Goal: Find specific page/section: Find specific page/section

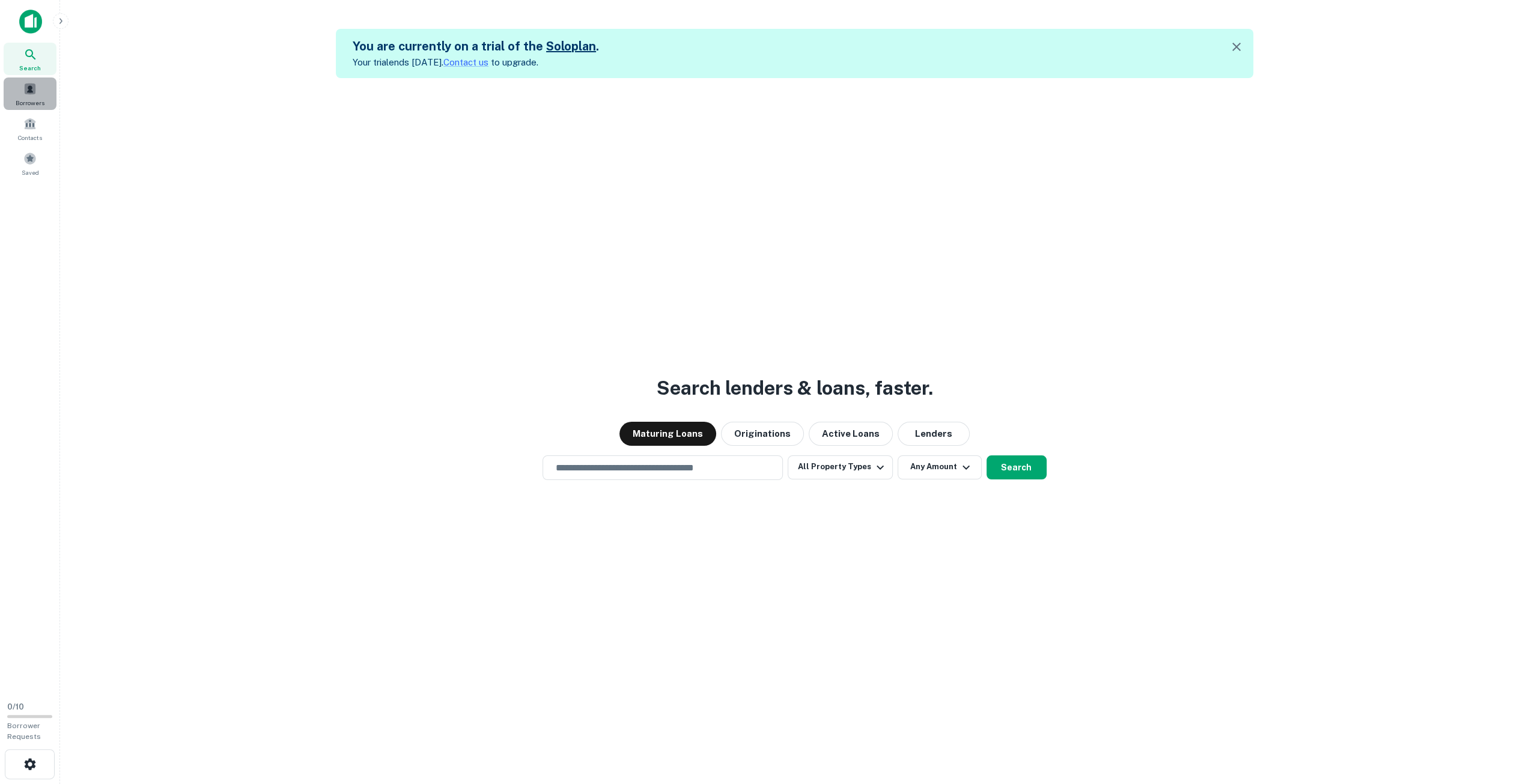
click at [19, 78] on div "Borrowers" at bounding box center [30, 93] width 53 height 32
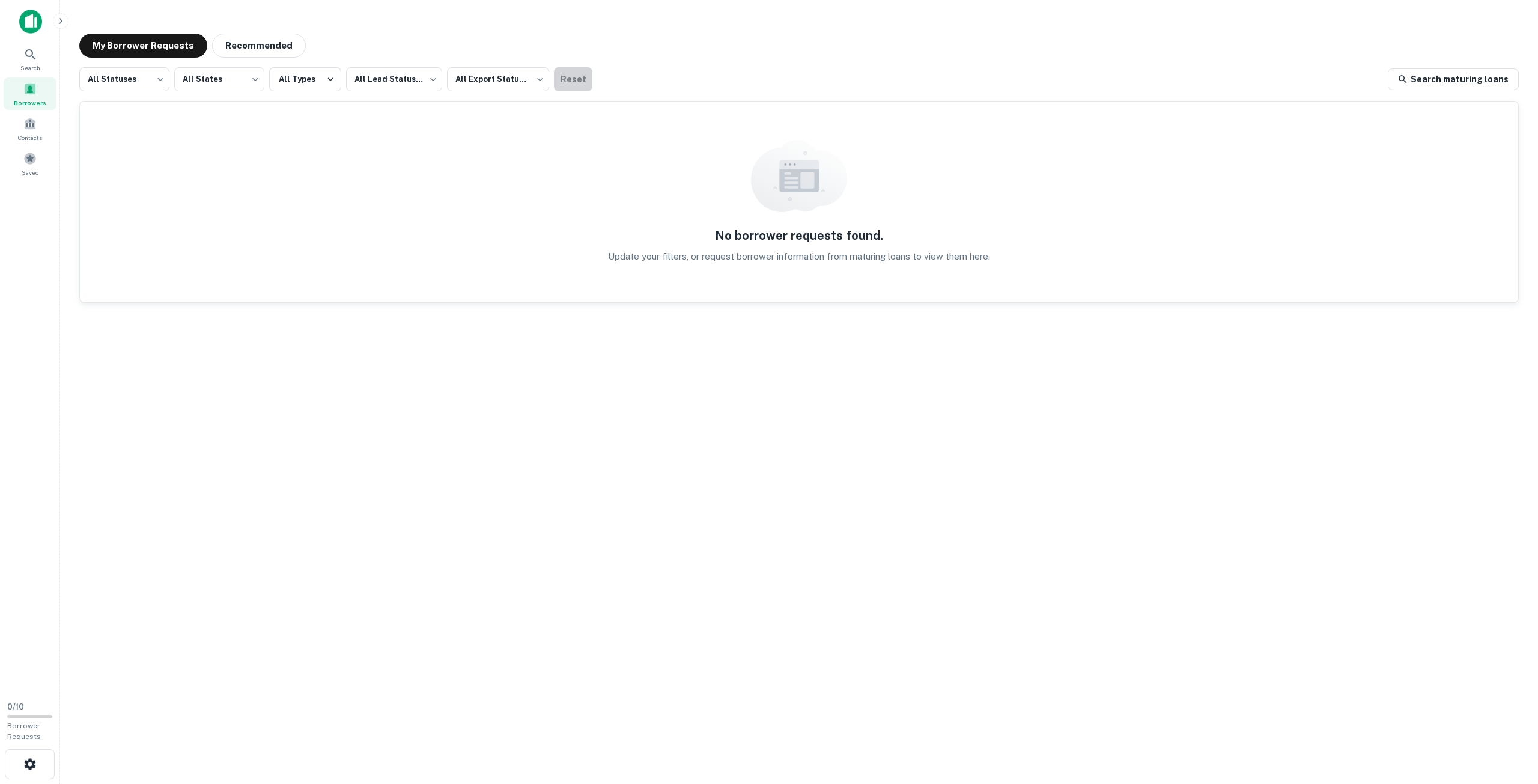
click at [567, 80] on button "Reset" at bounding box center [573, 79] width 38 height 24
click at [38, 128] on div "Contacts" at bounding box center [30, 128] width 53 height 32
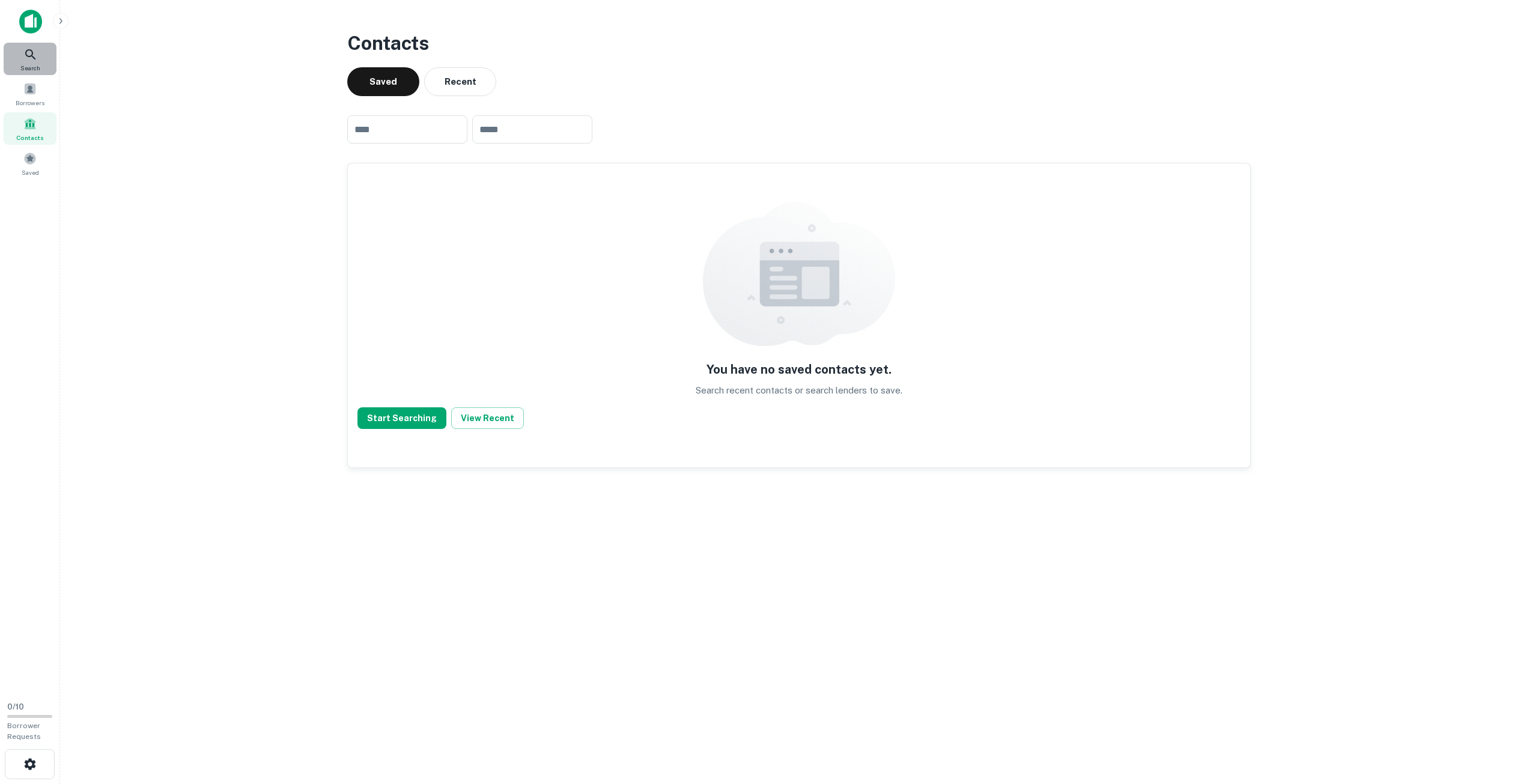
click at [20, 66] on span "Search" at bounding box center [30, 67] width 20 height 10
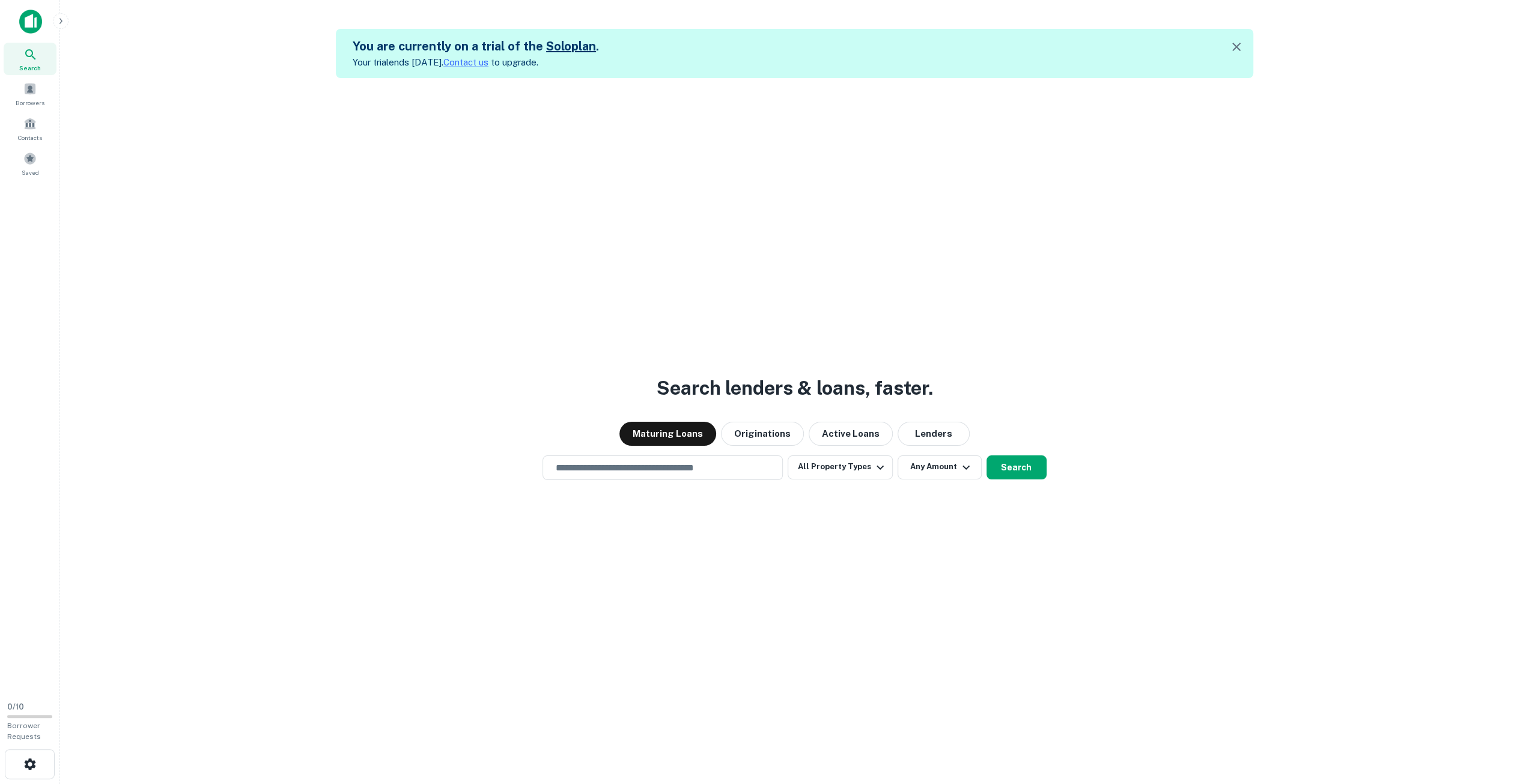
click at [21, 21] on img at bounding box center [30, 21] width 23 height 24
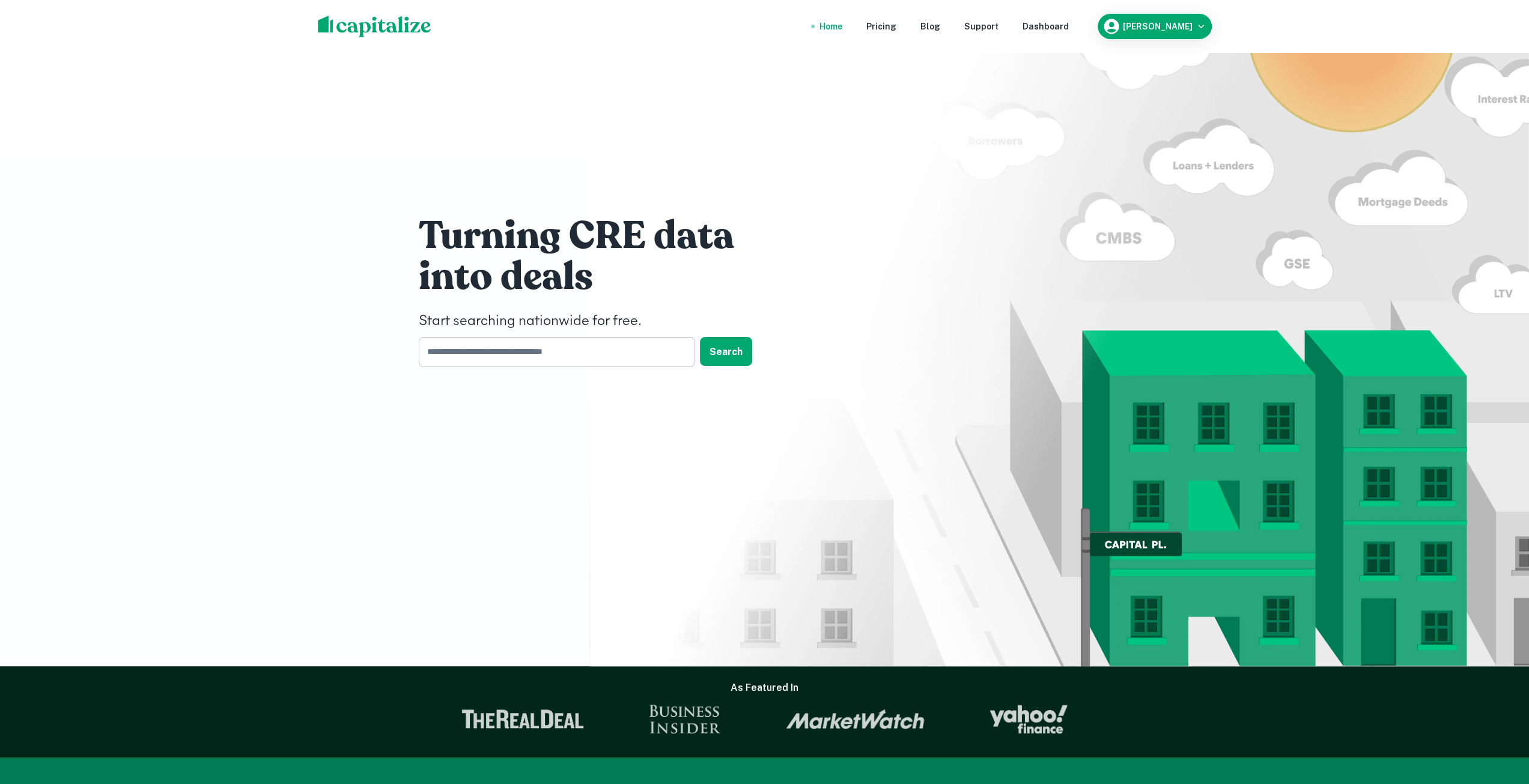
click at [538, 358] on input "text" at bounding box center [553, 351] width 268 height 29
paste input "**********"
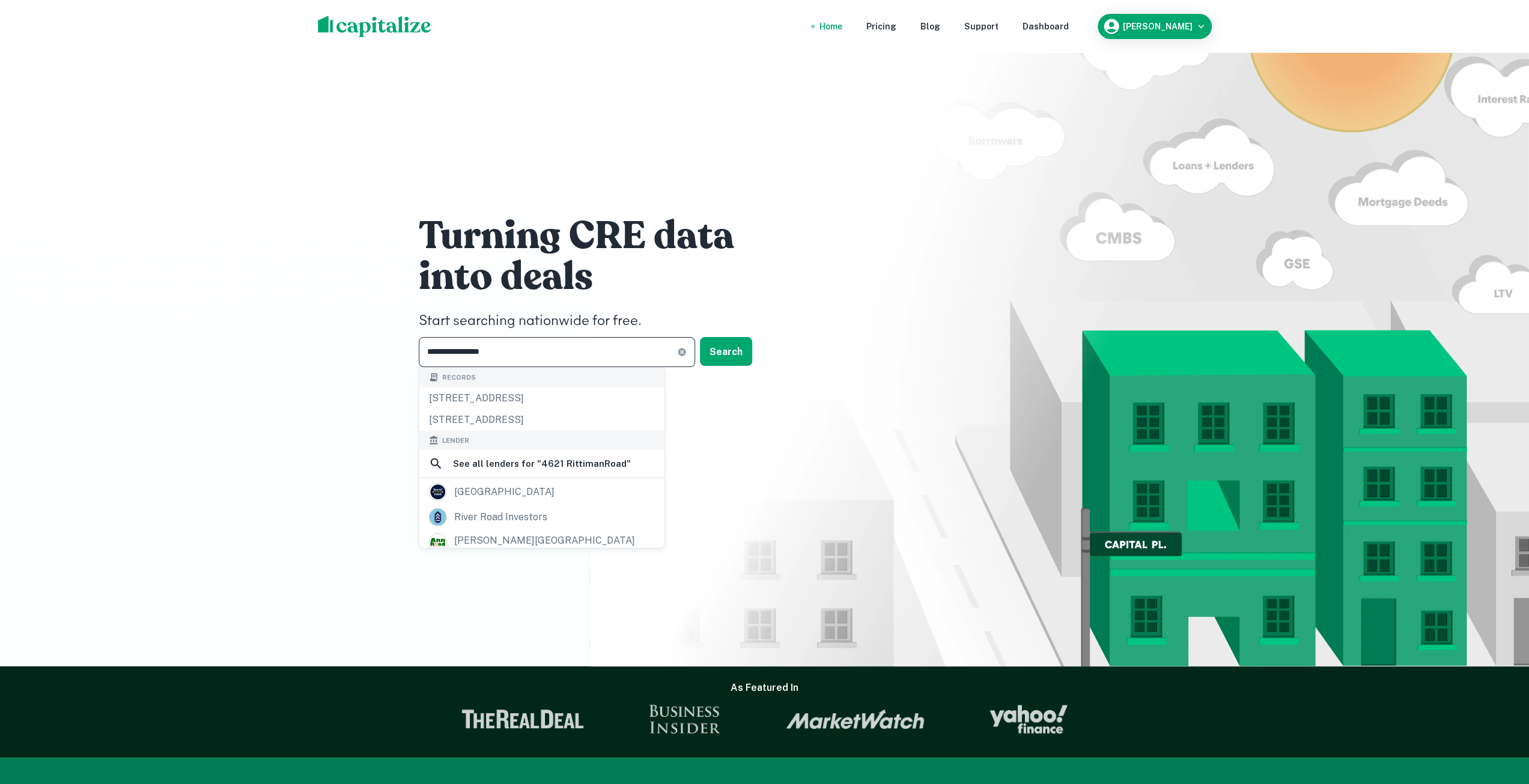
click at [482, 356] on input "**********" at bounding box center [548, 351] width 258 height 29
type input "**********"
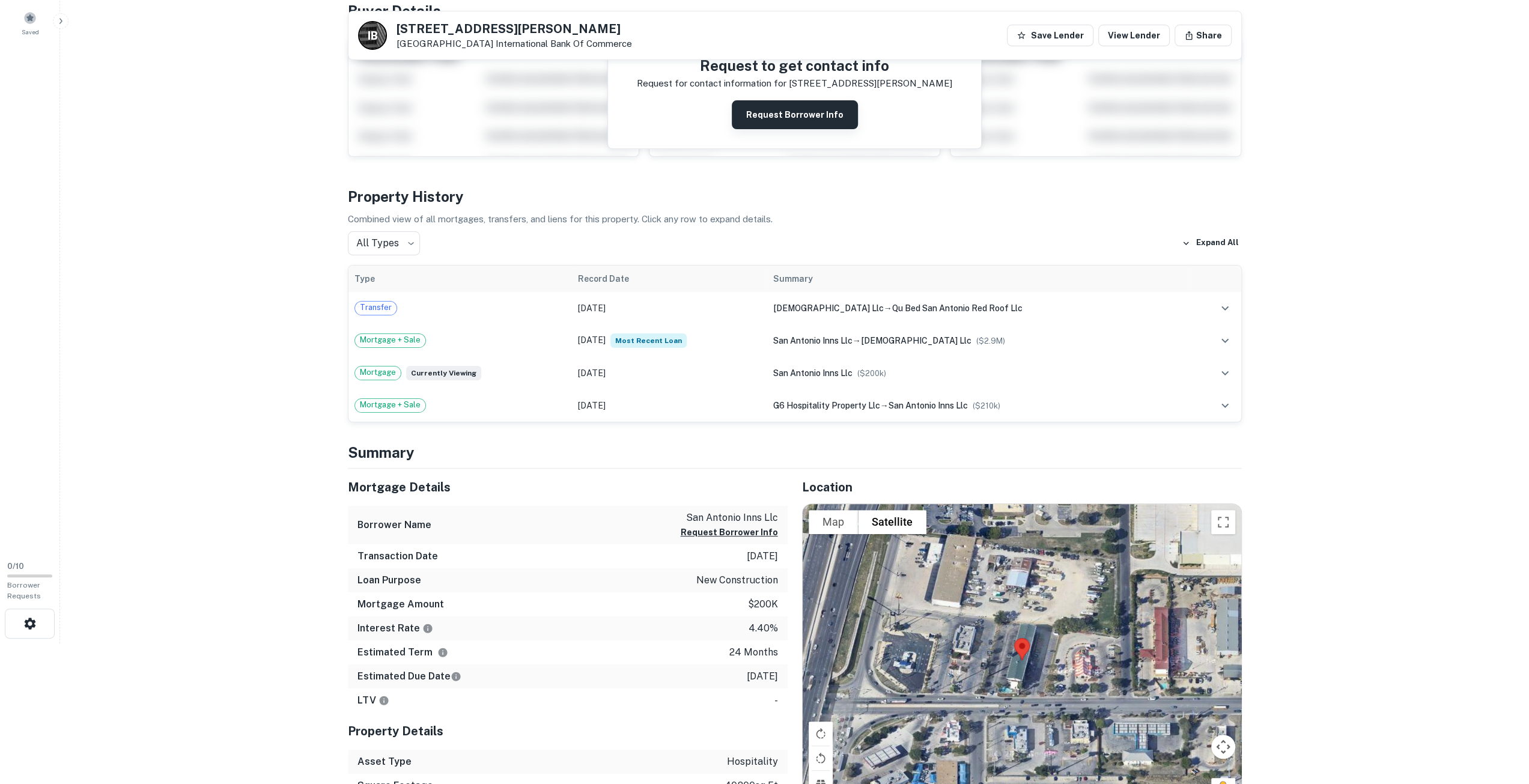
scroll to position [240, 0]
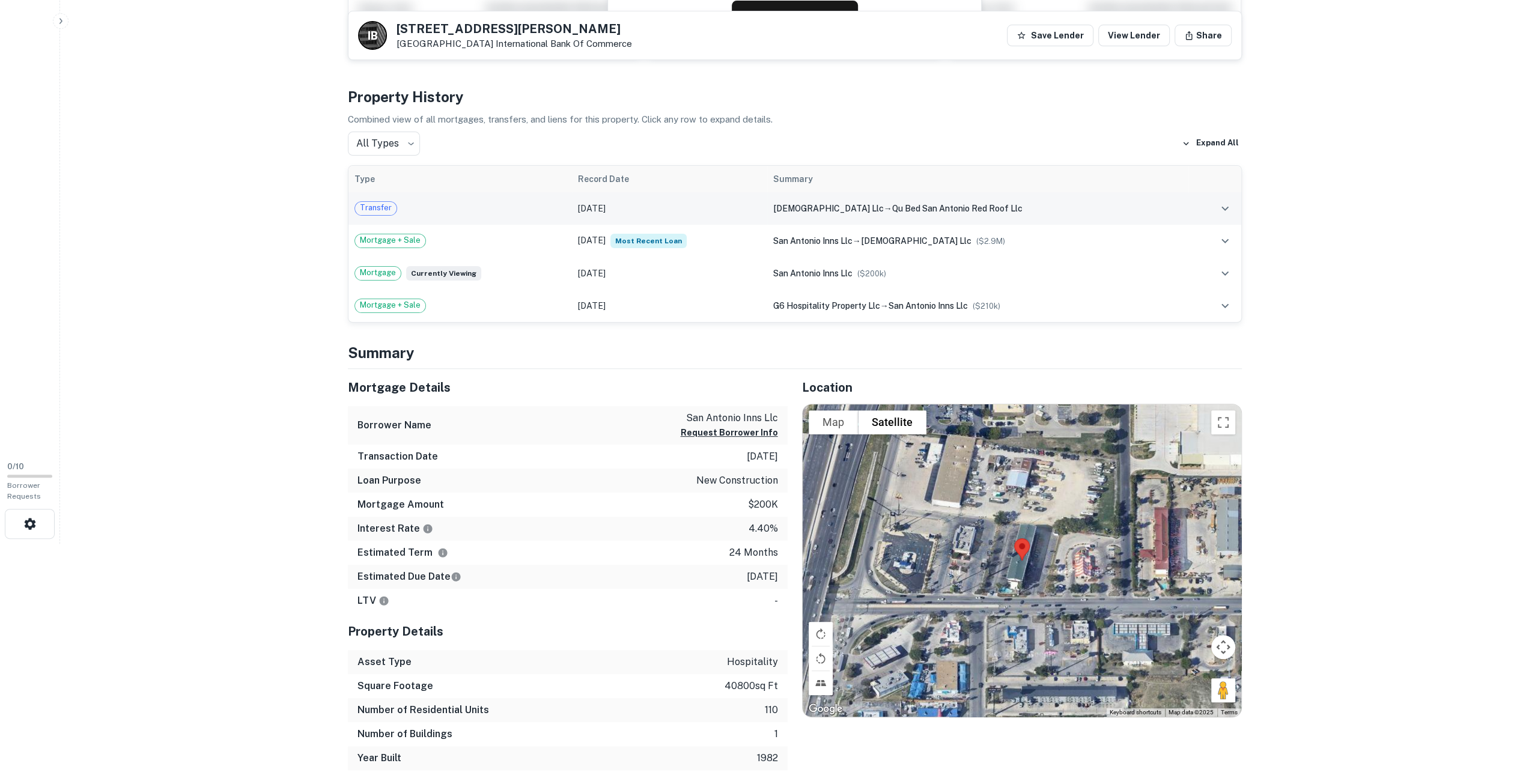
click at [647, 211] on td "Jul 20, 2022" at bounding box center [669, 208] width 195 height 32
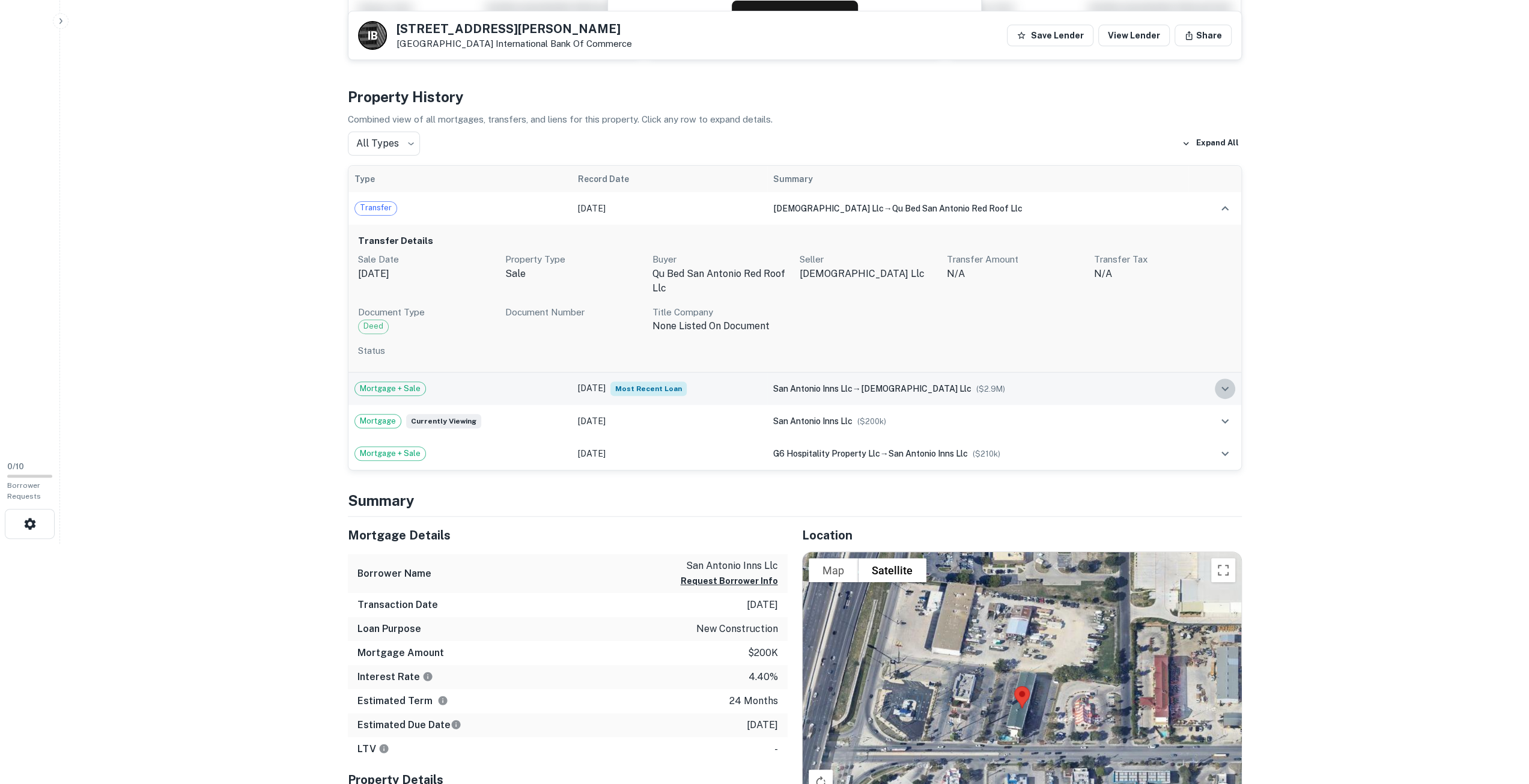
click at [1221, 388] on icon "expand row" at bounding box center [1225, 388] width 14 height 14
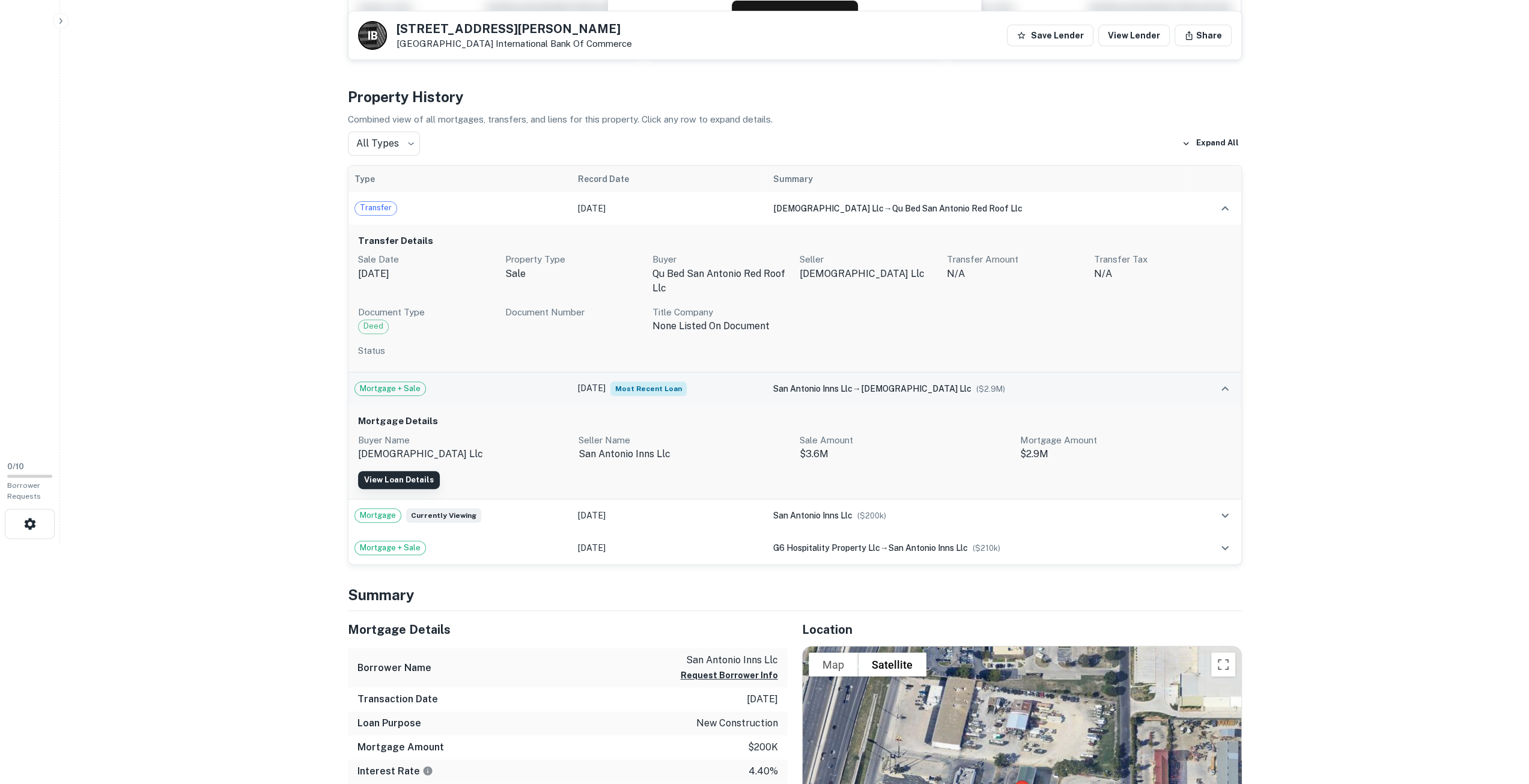
click at [399, 479] on link "View Loan Details" at bounding box center [399, 480] width 82 height 18
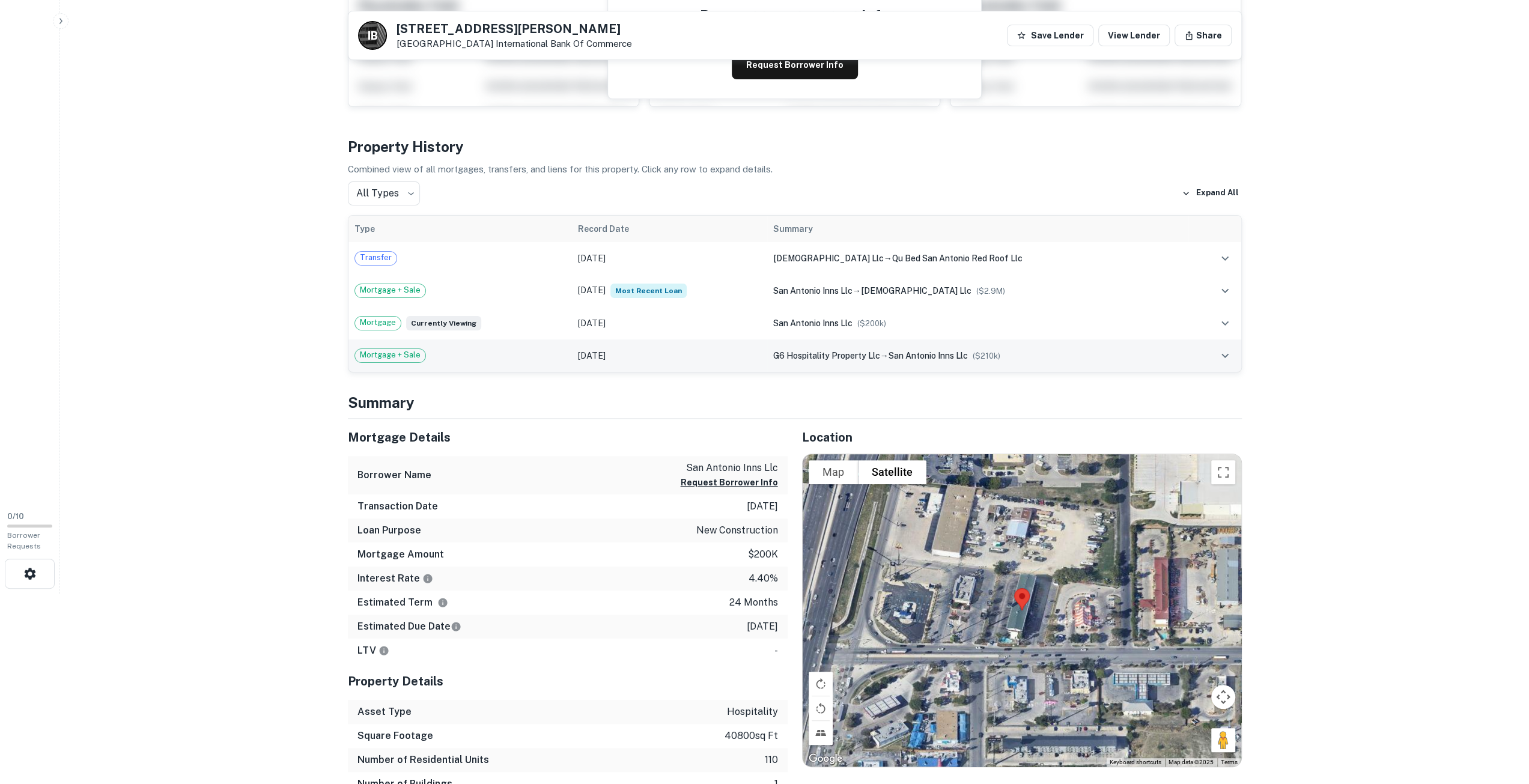
scroll to position [60, 0]
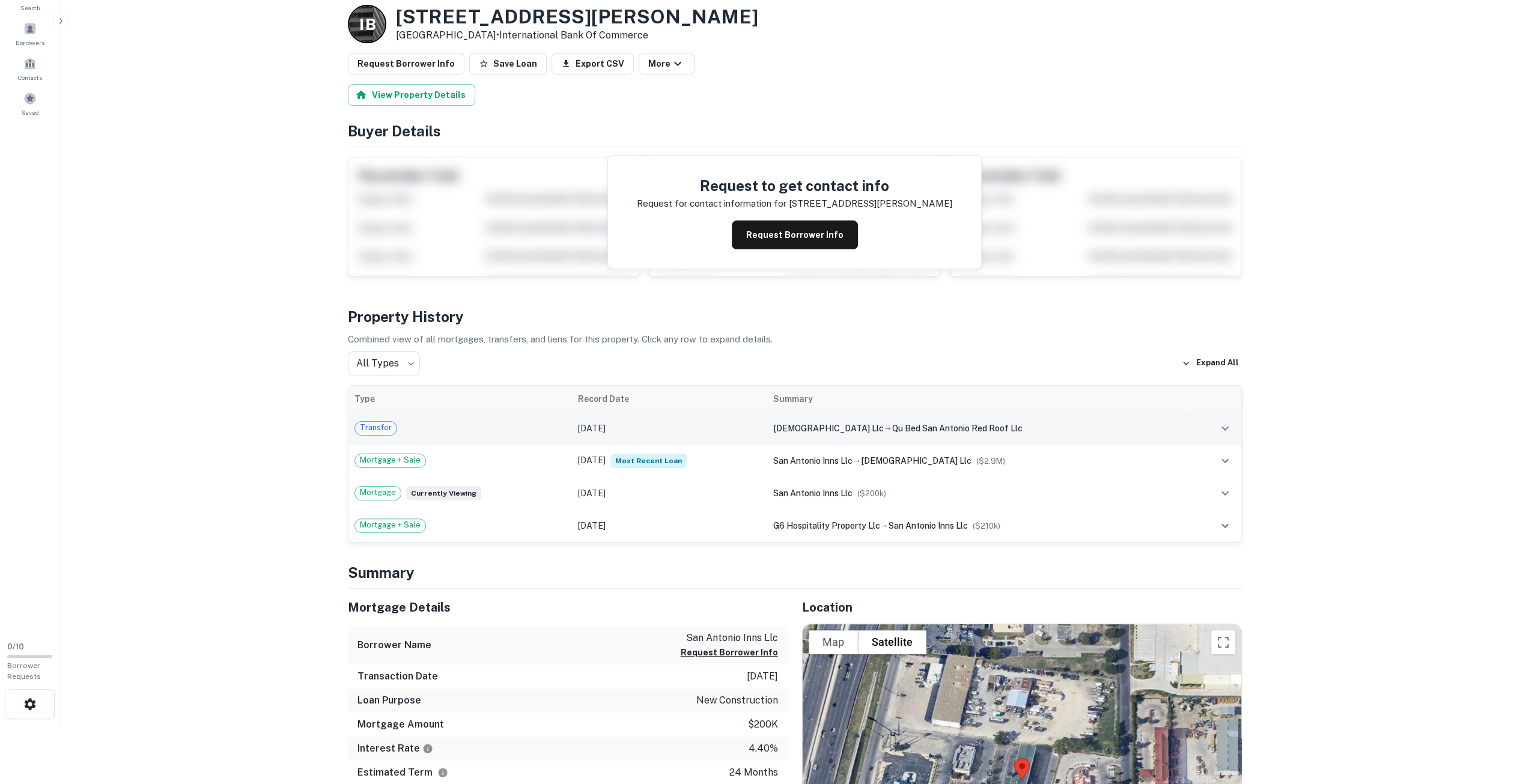
click at [1211, 419] on td at bounding box center [1214, 428] width 53 height 32
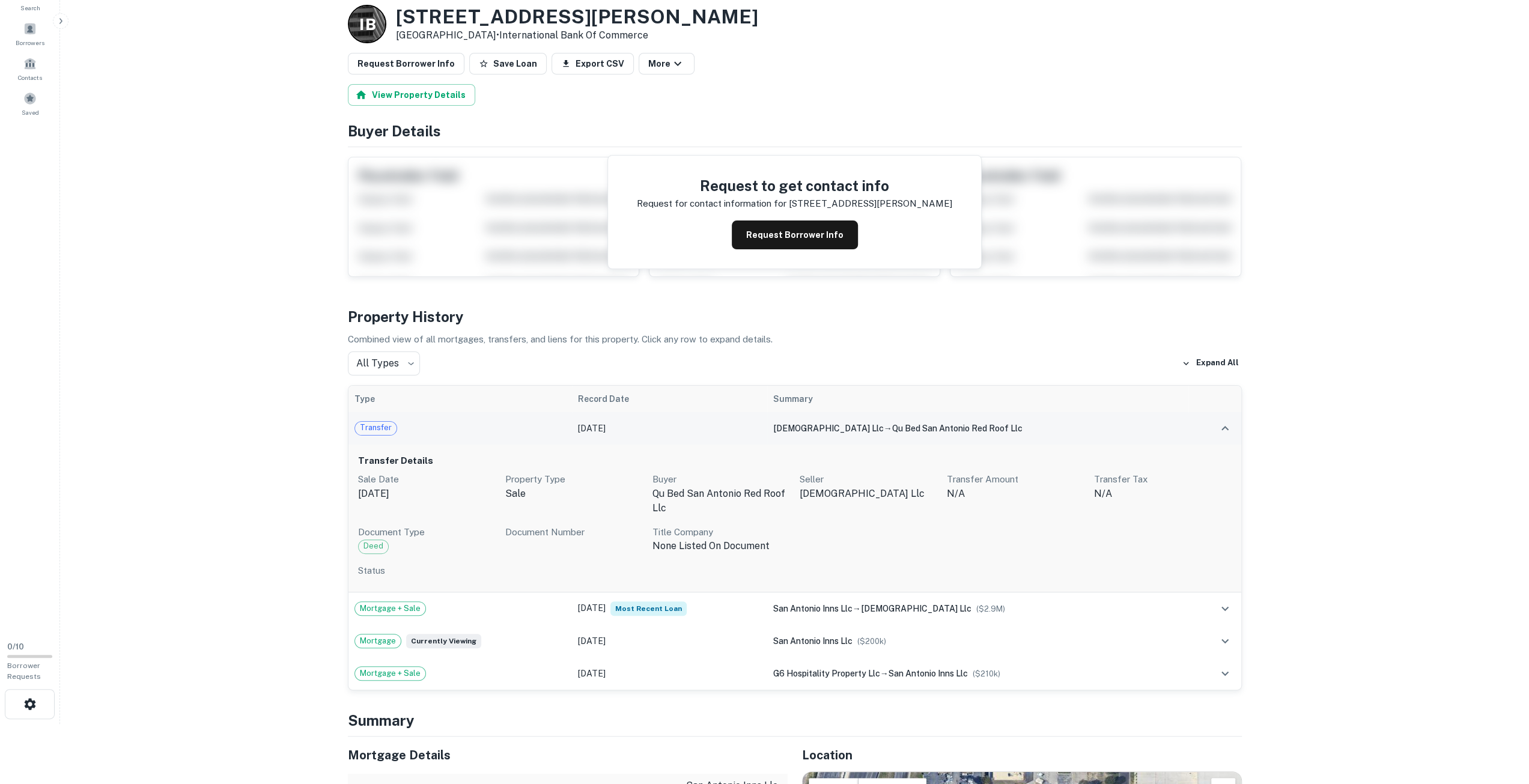
scroll to position [300, 0]
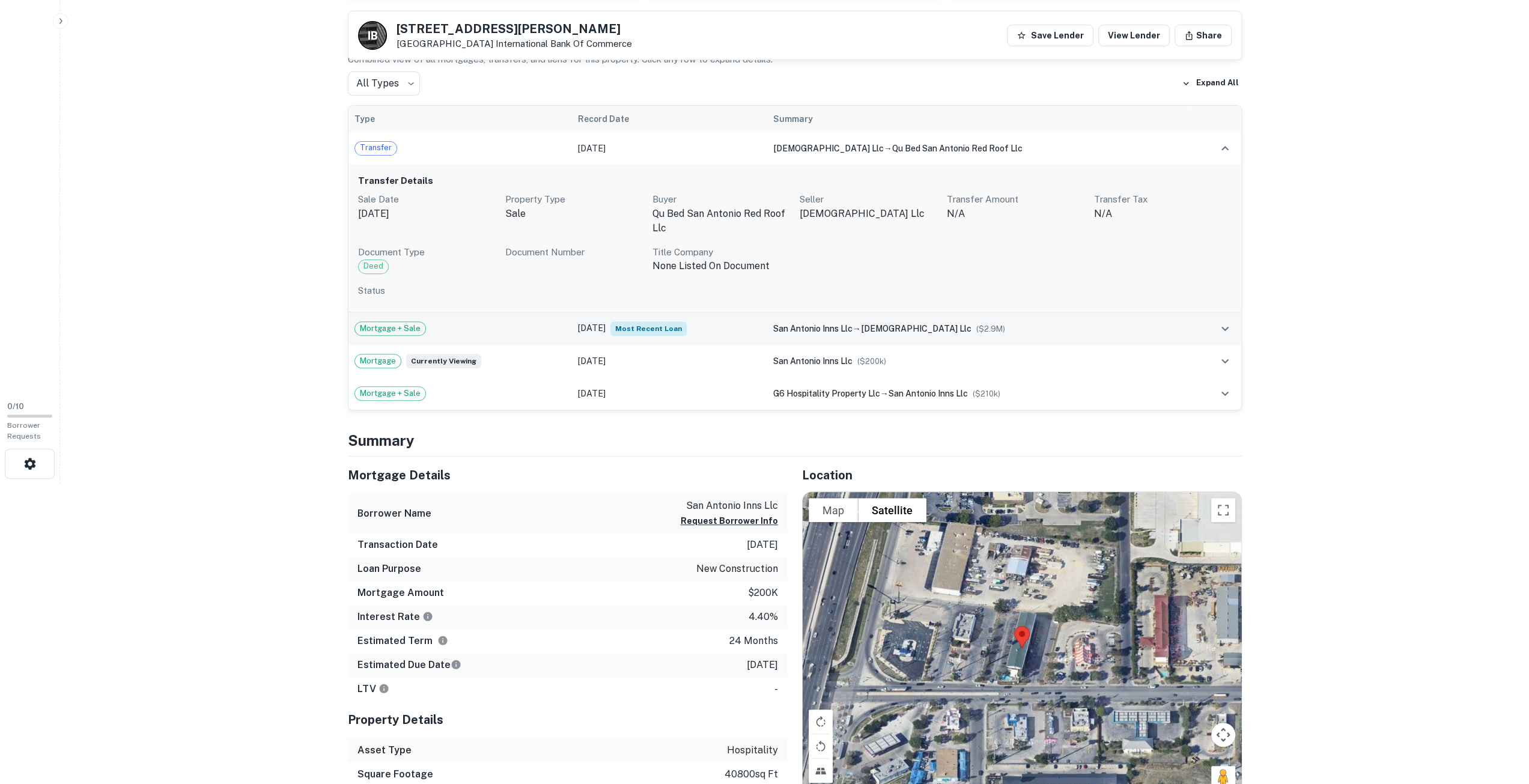
click at [1225, 332] on icon "expand row" at bounding box center [1225, 329] width 14 height 14
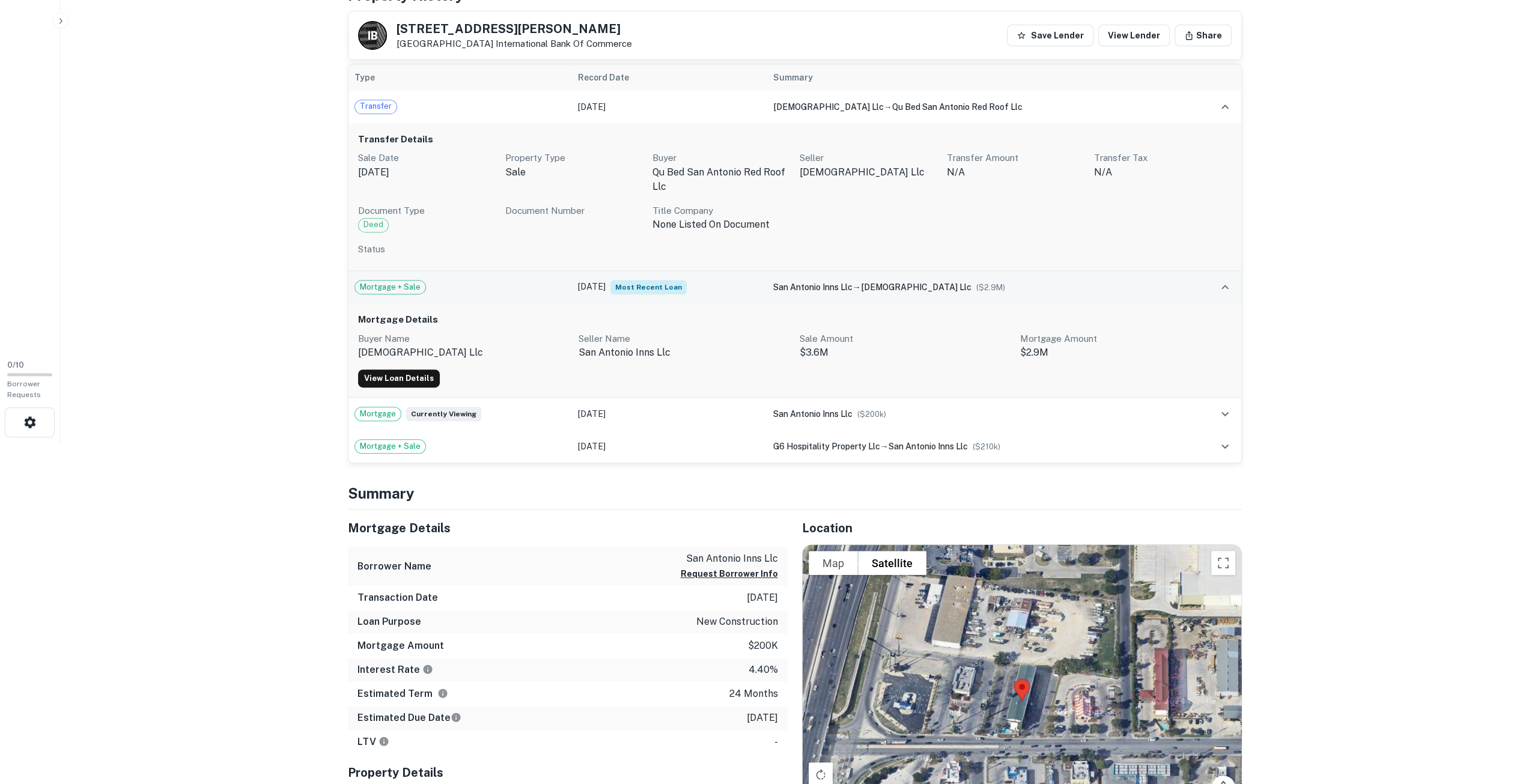
scroll to position [361, 0]
